Goal: Information Seeking & Learning: Learn about a topic

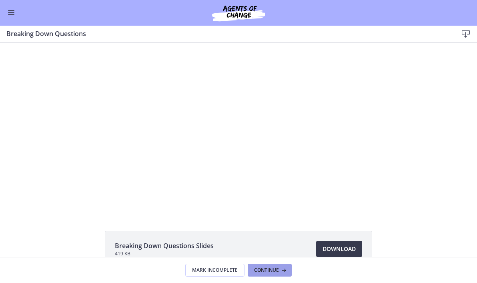
click at [268, 272] on button "Continue" at bounding box center [270, 269] width 44 height 13
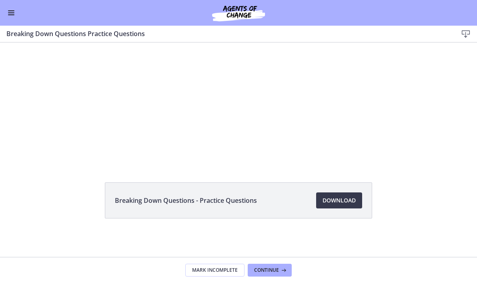
click at [8, 12] on span "Enable menu" at bounding box center [11, 12] width 6 height 1
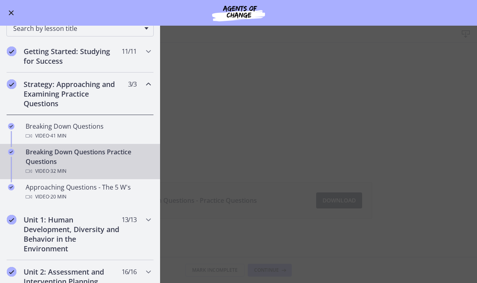
scroll to position [107, 0]
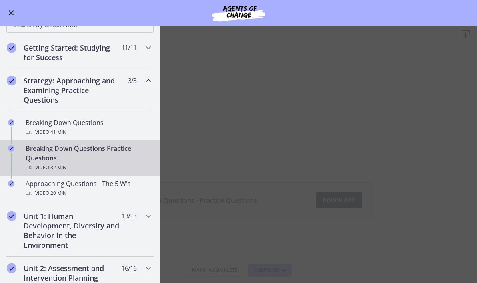
click at [84, 94] on h2 "Strategy: Approaching and Examining Practice Questions" at bounding box center [73, 90] width 98 height 29
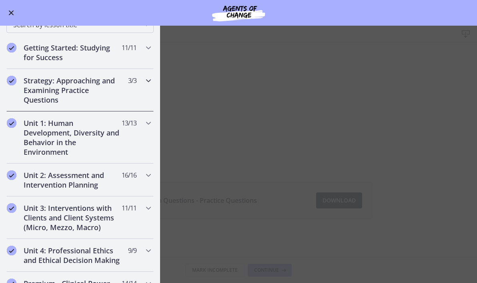
click at [84, 94] on h2 "Strategy: Approaching and Examining Practice Questions" at bounding box center [73, 90] width 98 height 29
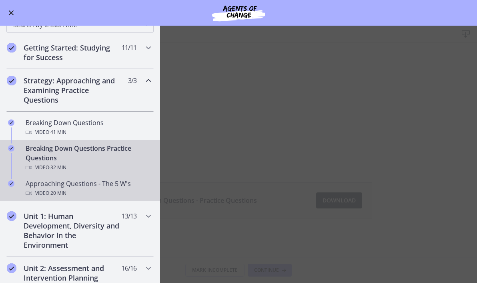
click at [82, 186] on div "Approaching Questions - The 5 W's Video · 20 min" at bounding box center [88, 188] width 125 height 19
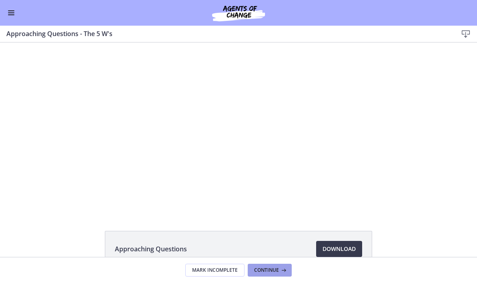
click at [266, 269] on span "Continue" at bounding box center [266, 270] width 25 height 6
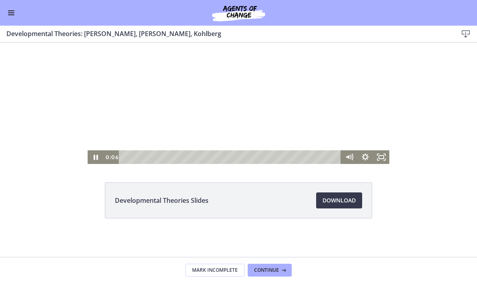
scroll to position [50, 0]
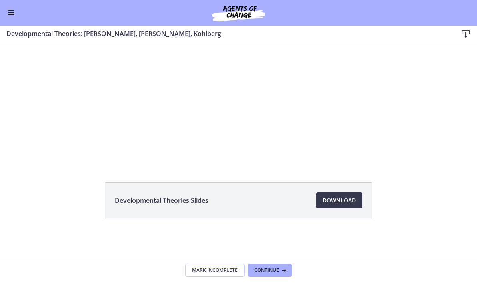
click at [11, 13] on span "Enable menu" at bounding box center [11, 12] width 6 height 1
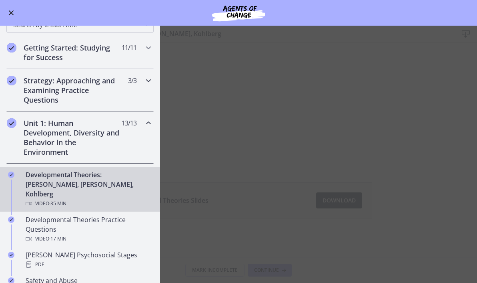
click at [150, 82] on icon "Chapters" at bounding box center [149, 81] width 10 height 10
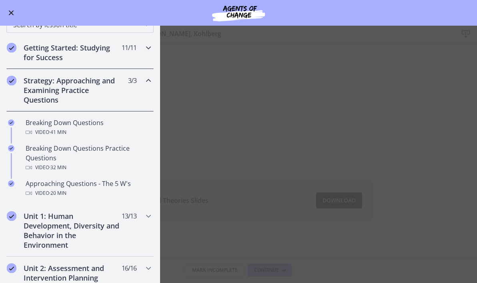
click at [141, 58] on div "Getting Started: Studying for Success 11 / 11 Completed" at bounding box center [79, 52] width 147 height 33
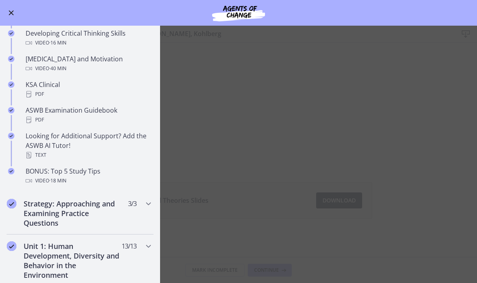
scroll to position [310, 0]
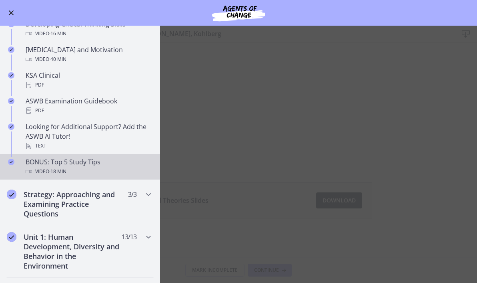
click at [93, 170] on div "Video · 18 min" at bounding box center [88, 172] width 125 height 10
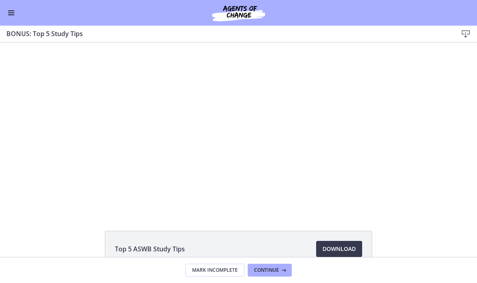
click at [11, 15] on button "Enable menu" at bounding box center [11, 13] width 10 height 10
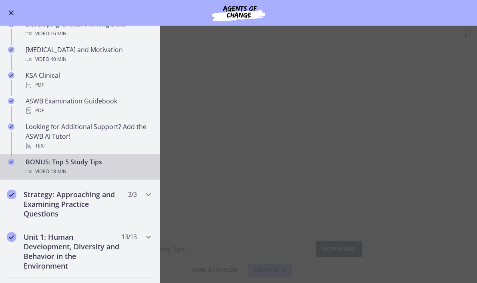
click at [86, 164] on div "BONUS: Top 5 Study Tips Video · 18 min" at bounding box center [88, 166] width 125 height 19
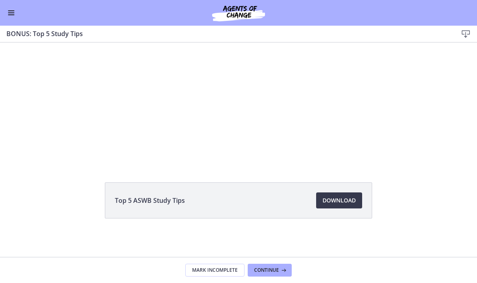
scroll to position [50, 0]
click at [272, 271] on span "Continue" at bounding box center [266, 270] width 25 height 6
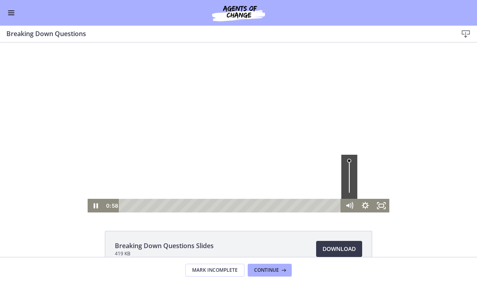
click at [349, 169] on div "Volume" at bounding box center [350, 177] width 16 height 44
click at [100, 207] on icon "Pause" at bounding box center [96, 206] width 16 height 14
click at [97, 209] on icon "Play Video" at bounding box center [96, 206] width 16 height 14
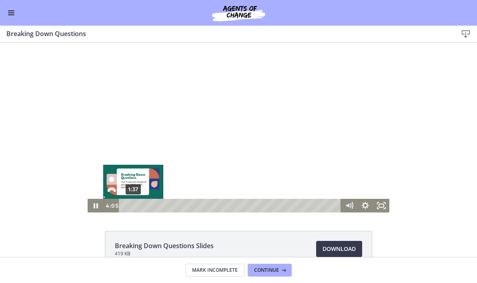
click at [133, 205] on div "1:37" at bounding box center [231, 206] width 213 height 14
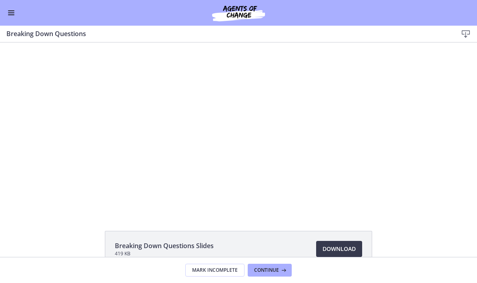
click at [63, 172] on div "Click for sound @keyframes VOLUME_SMALL_WAVE_FLASH { 0% { opacity: 0; } 33% { o…" at bounding box center [238, 127] width 477 height 170
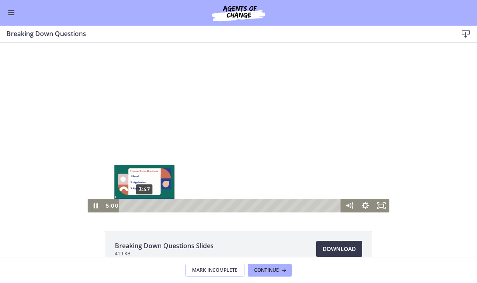
click at [145, 205] on div "3:47" at bounding box center [231, 206] width 213 height 14
click at [141, 205] on div "3:01" at bounding box center [231, 206] width 213 height 14
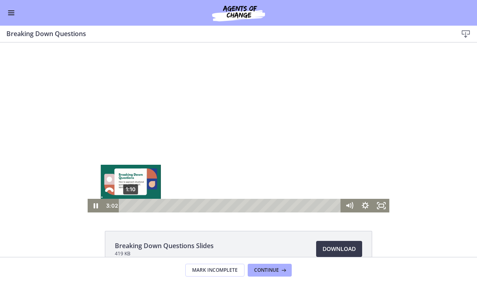
click at [131, 207] on div "1:10" at bounding box center [231, 206] width 213 height 14
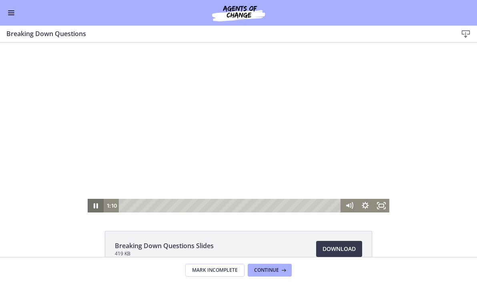
click at [98, 207] on icon "Pause" at bounding box center [96, 205] width 4 height 5
click at [98, 207] on icon "Play Video" at bounding box center [96, 206] width 16 height 14
click at [97, 207] on icon "Pause" at bounding box center [96, 205] width 4 height 5
click at [97, 204] on icon "Play Video" at bounding box center [96, 206] width 16 height 14
click at [381, 208] on icon "Fullscreen" at bounding box center [382, 206] width 16 height 14
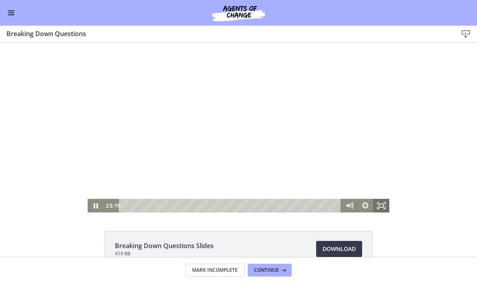
click at [384, 211] on icon "Fullscreen" at bounding box center [382, 206] width 16 height 14
click at [385, 204] on icon "Fullscreen" at bounding box center [382, 206] width 16 height 14
click at [306, 148] on div at bounding box center [239, 127] width 302 height 170
